Goal: Browse casually: Explore the website without a specific task or goal

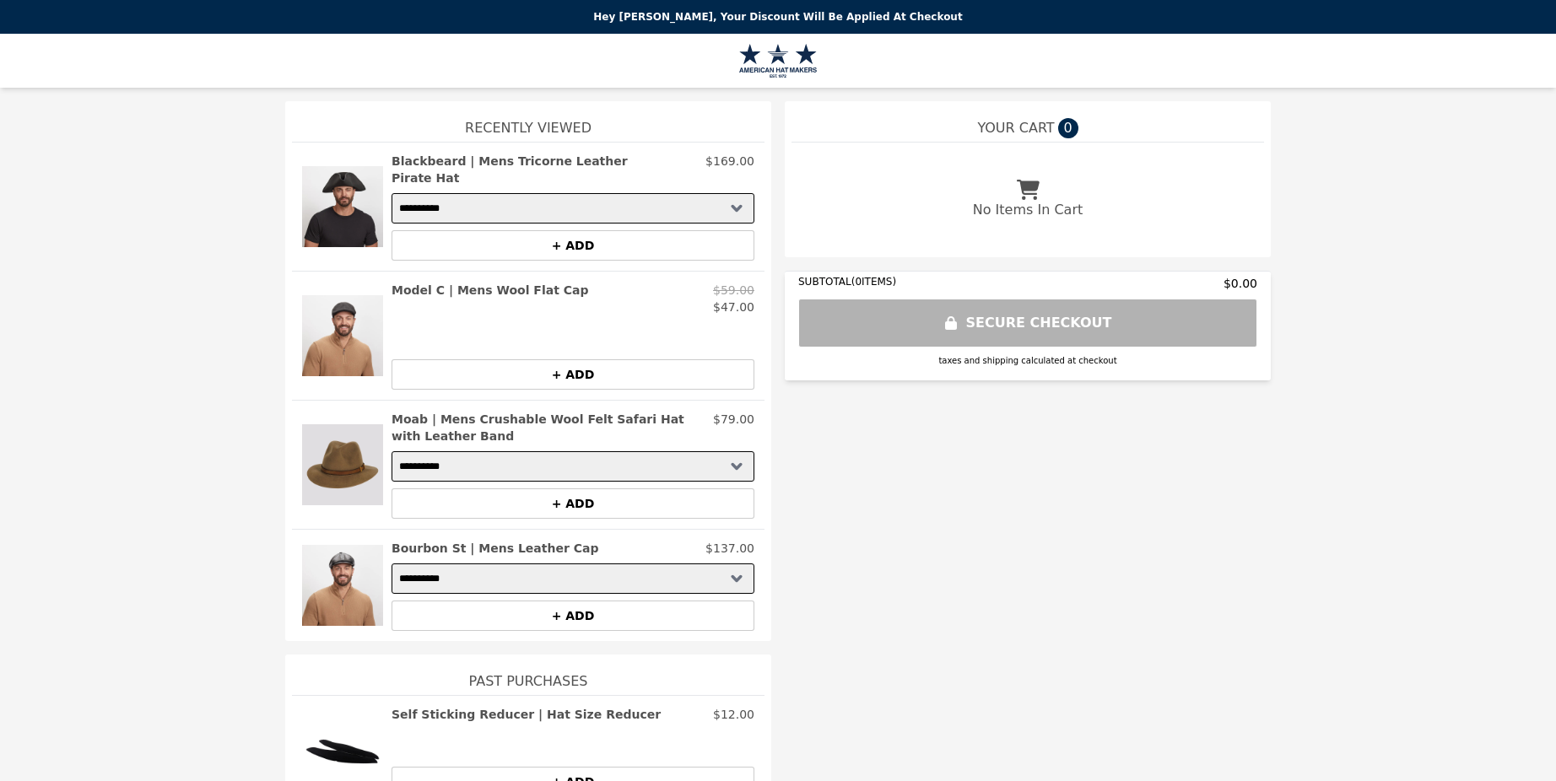
click at [490, 540] on h2 "Bourbon St | Mens Leather Cap" at bounding box center [495, 548] width 207 height 17
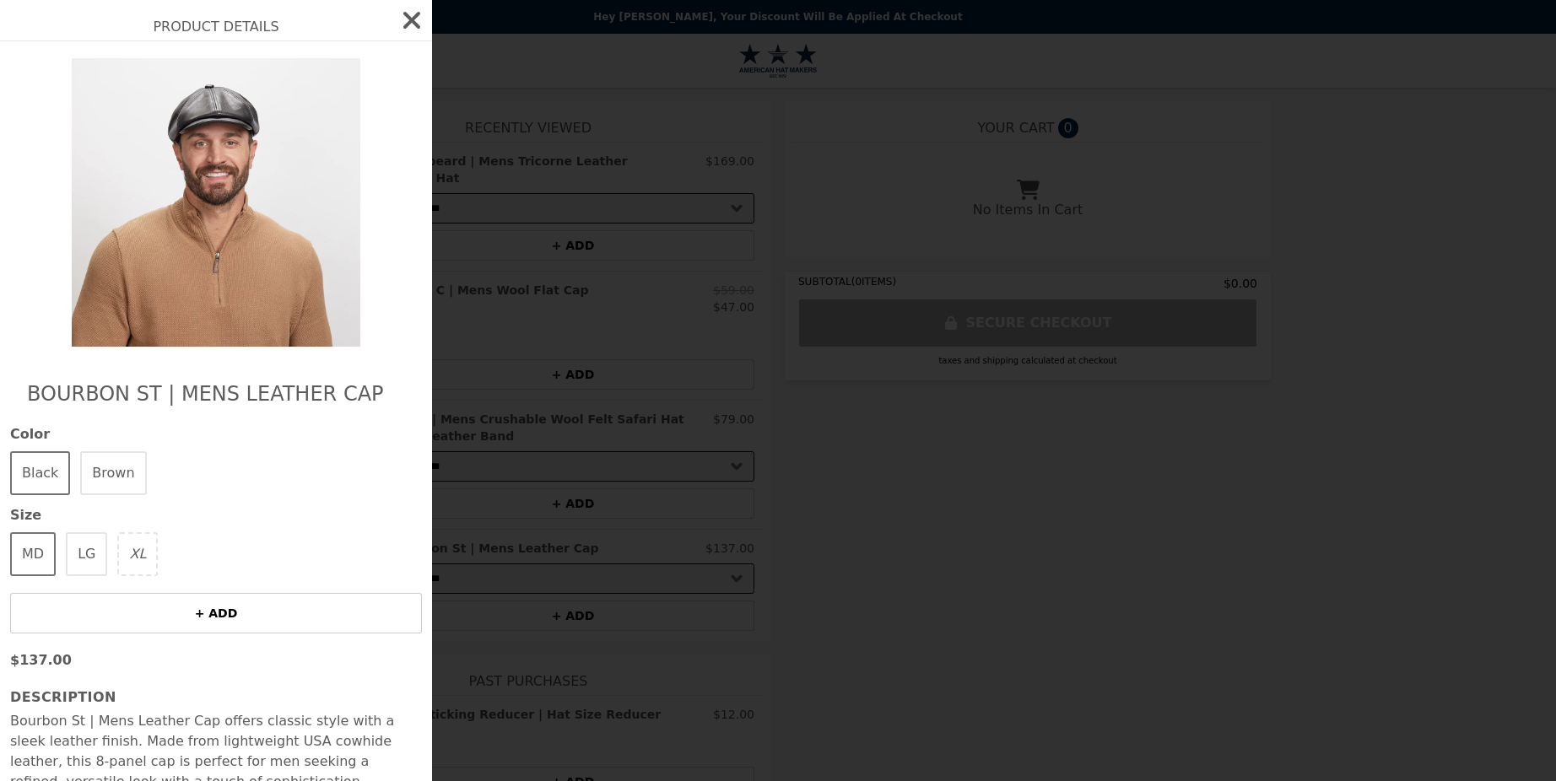
click at [398, 19] on icon "button" at bounding box center [411, 20] width 27 height 27
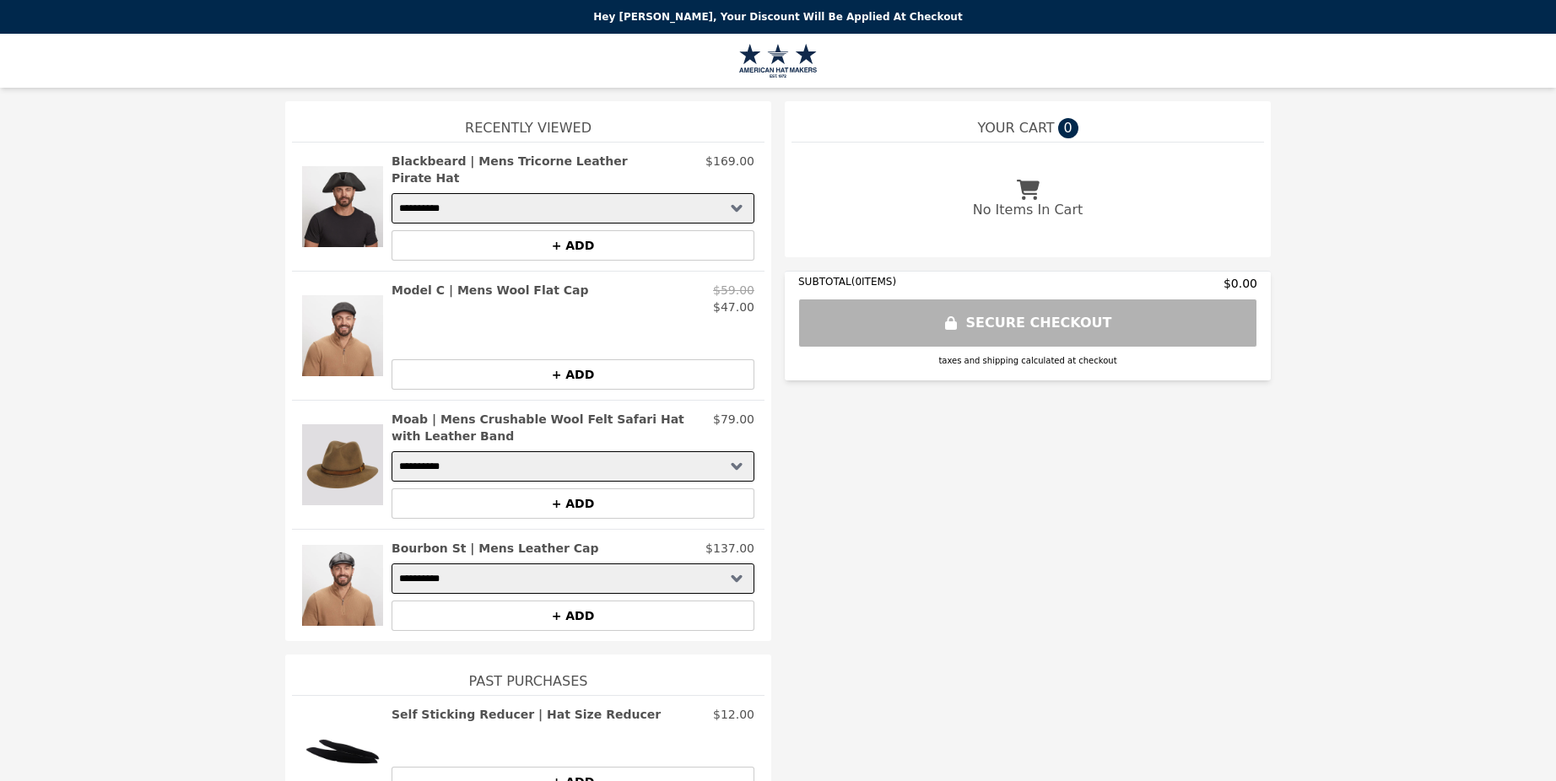
click at [501, 411] on h2 "Moab | Mens Crushable Wool Felt Safari Hat with Leather Band" at bounding box center [549, 428] width 315 height 34
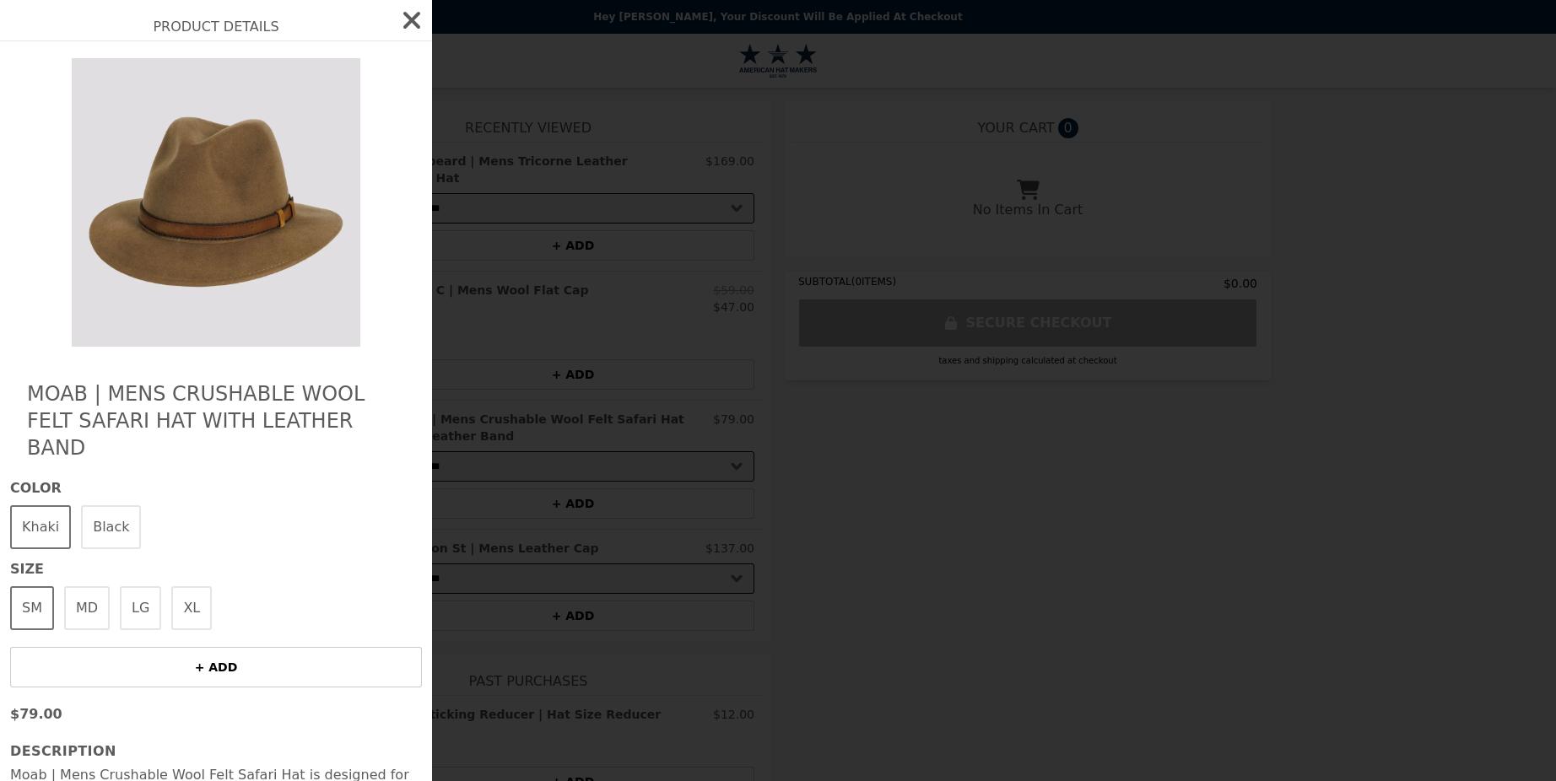
click at [398, 29] on icon "button" at bounding box center [411, 20] width 27 height 27
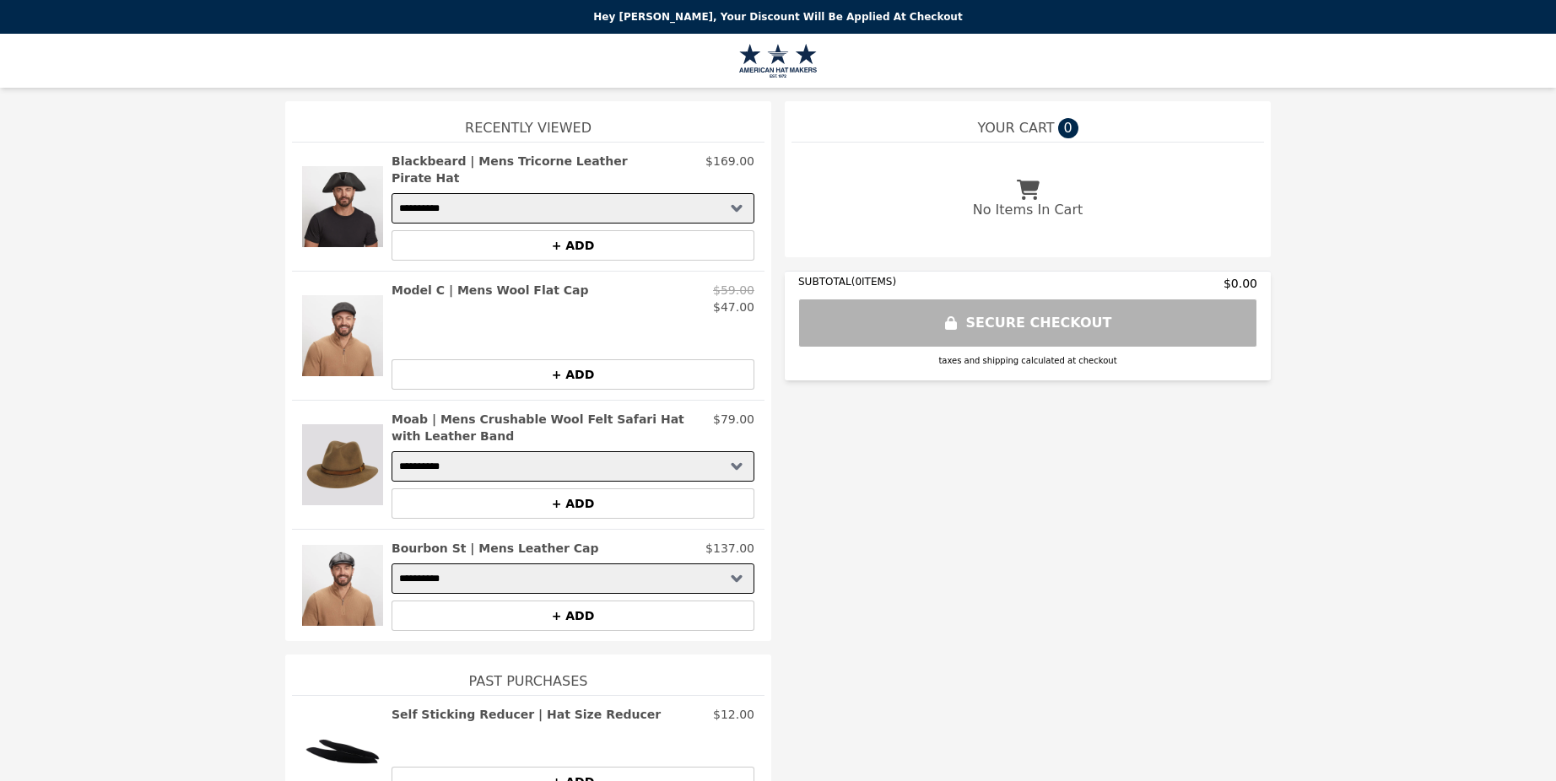
click at [470, 282] on h2 "Model C | Mens Wool Flat Cap" at bounding box center [490, 290] width 197 height 17
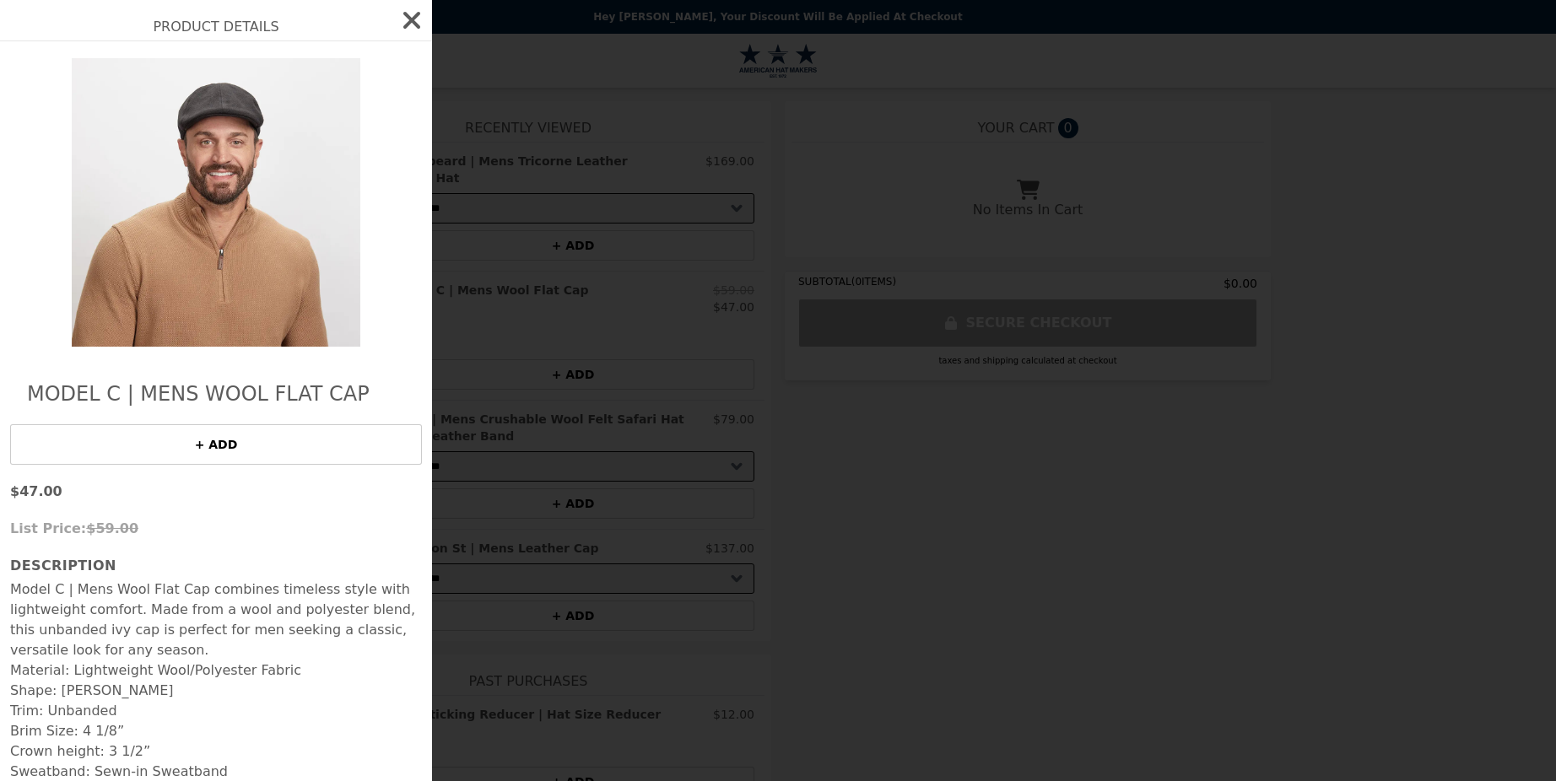
click at [403, 18] on icon "button" at bounding box center [411, 20] width 17 height 17
